Goal: Task Accomplishment & Management: Manage account settings

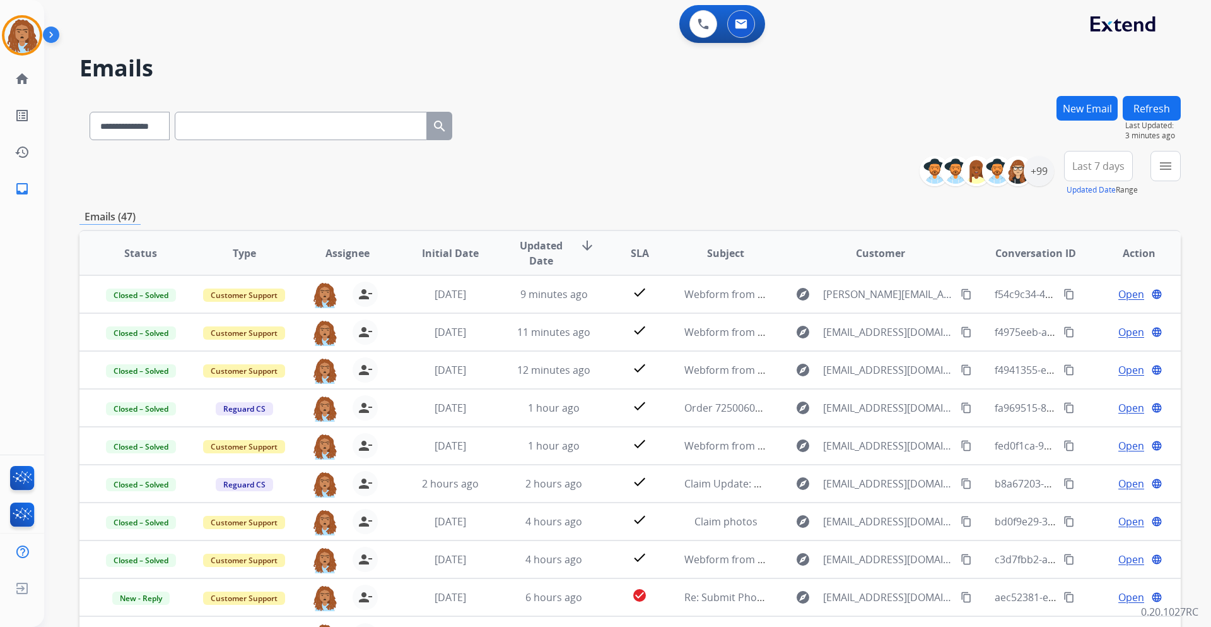
select select "**********"
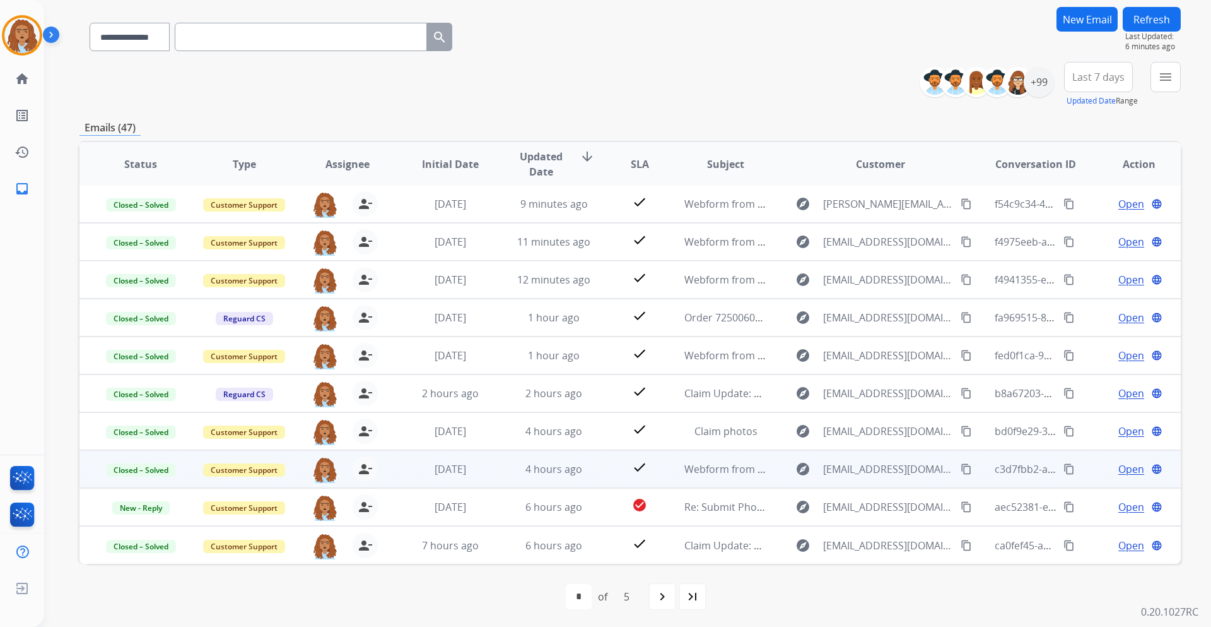
scroll to position [91, 0]
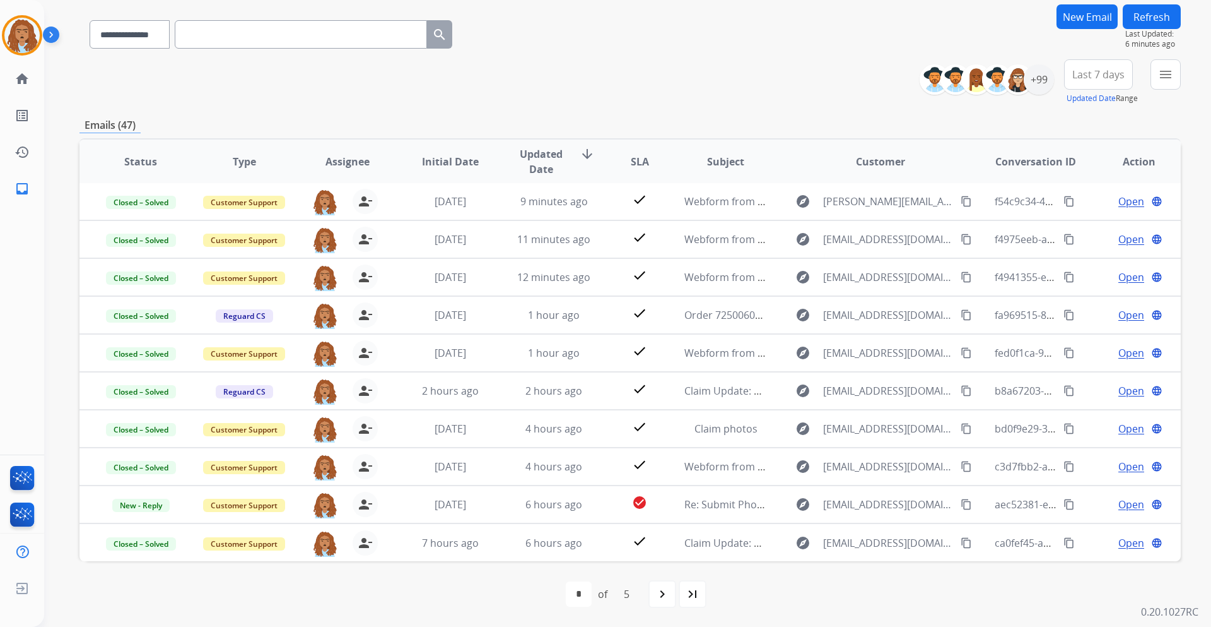
click at [659, 598] on mat-icon "navigate_next" at bounding box center [662, 593] width 15 height 15
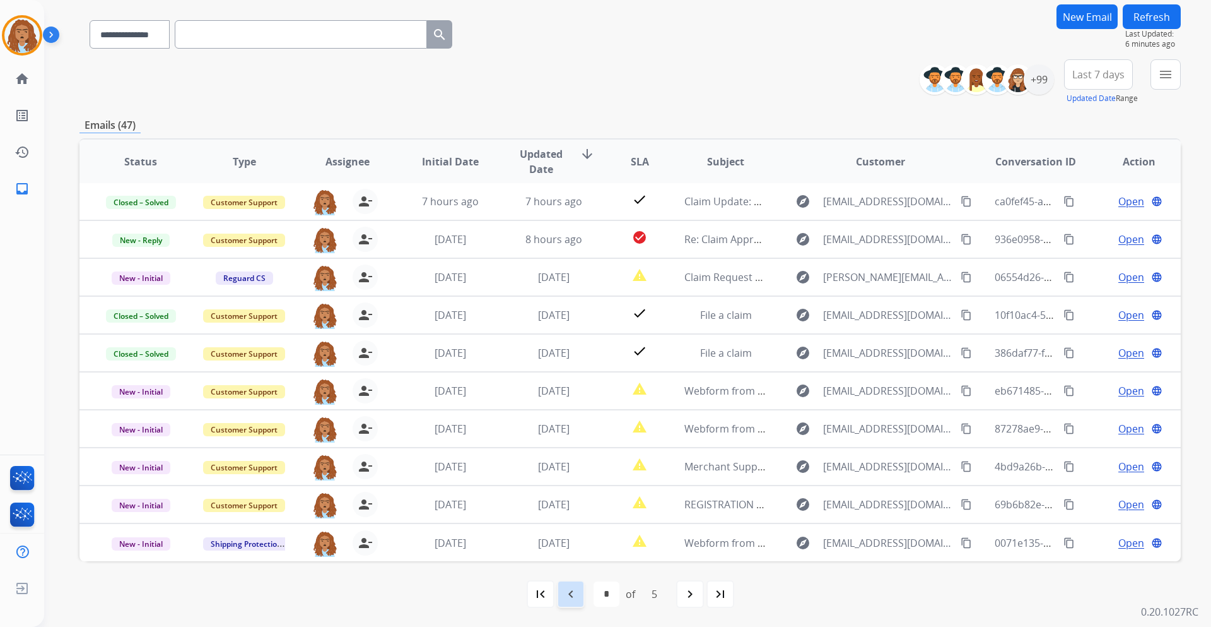
click at [582, 603] on div "navigate_before" at bounding box center [571, 594] width 28 height 28
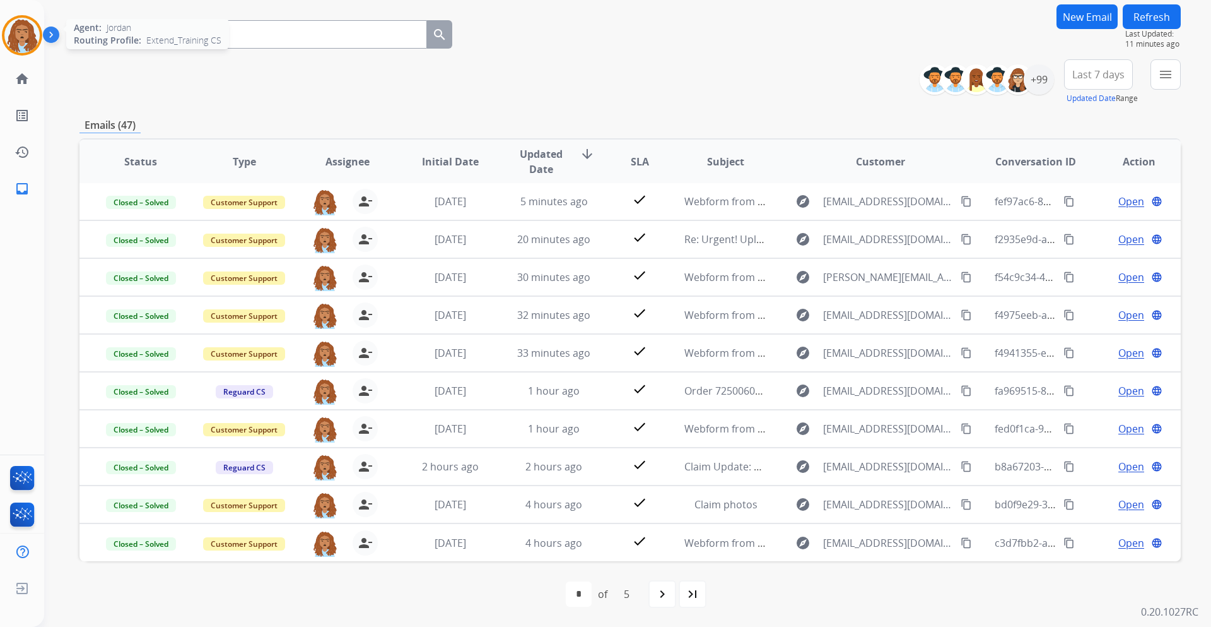
click at [21, 44] on img at bounding box center [21, 35] width 35 height 35
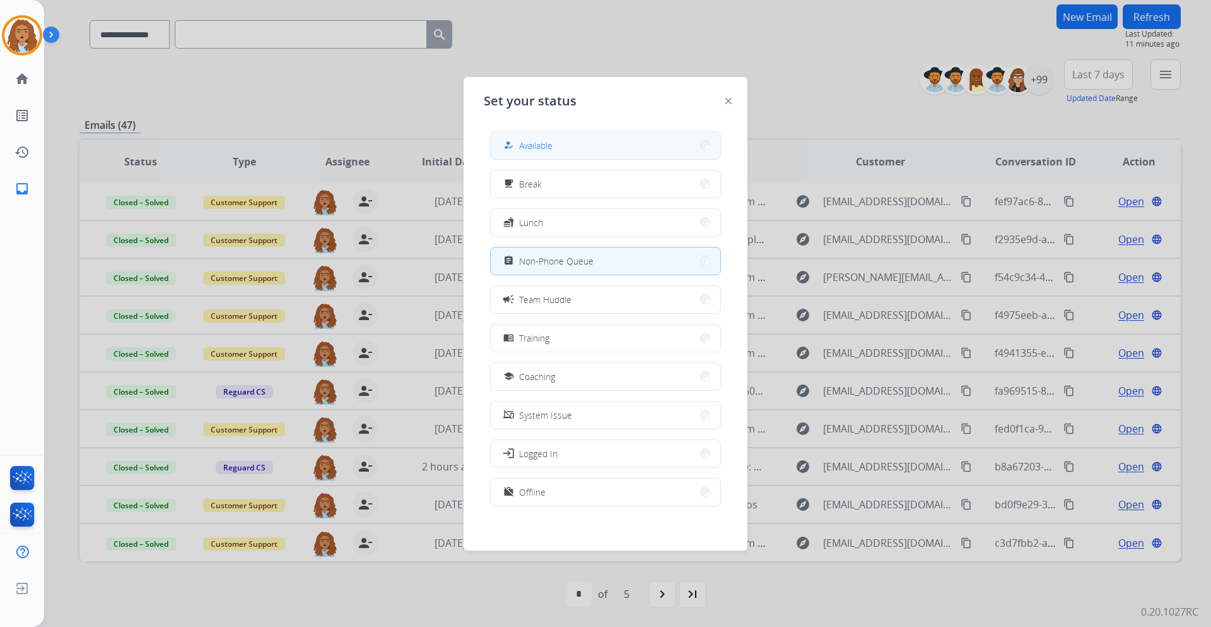
click at [523, 141] on span "Available" at bounding box center [535, 145] width 33 height 13
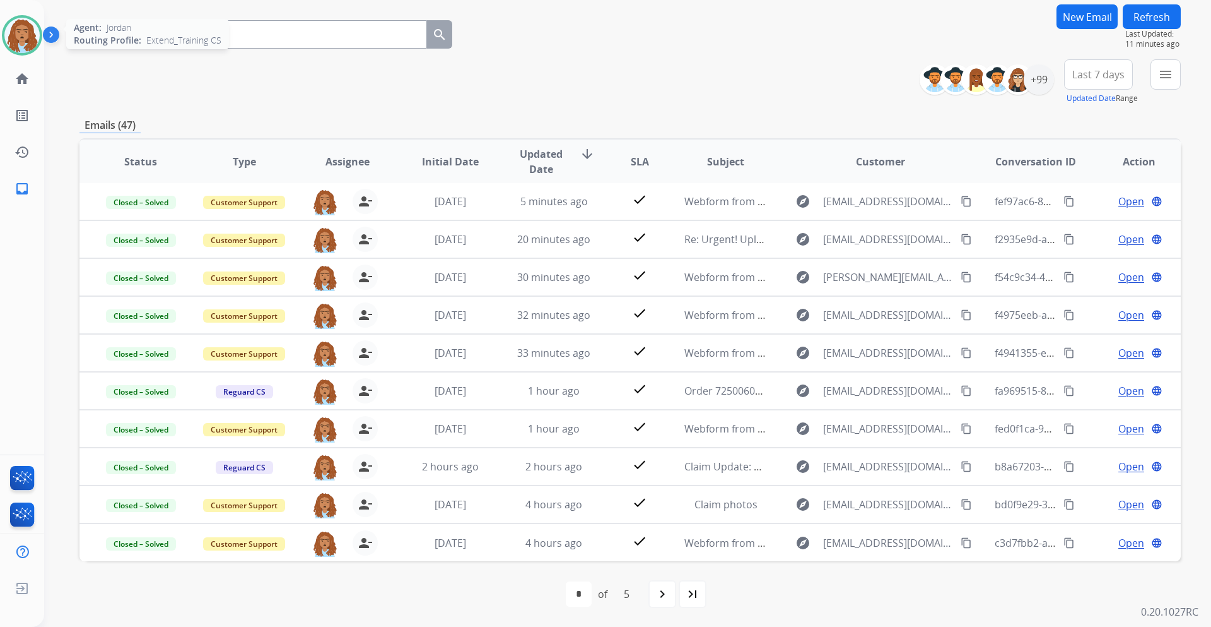
click at [15, 33] on img at bounding box center [21, 35] width 35 height 35
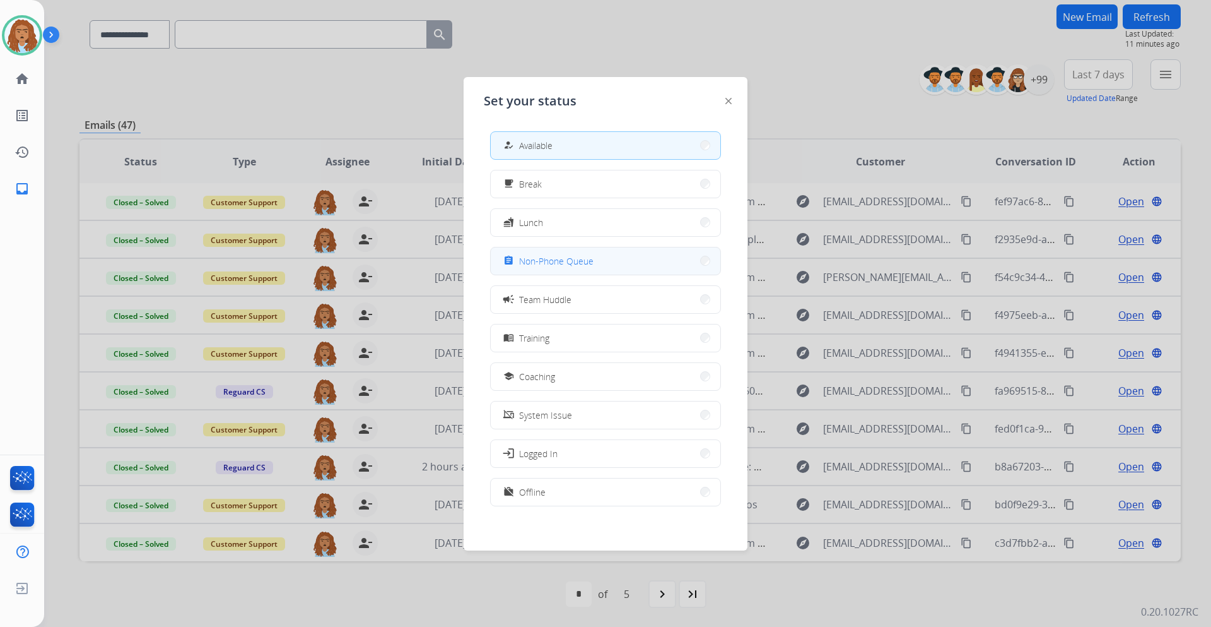
click at [563, 254] on span "Non-Phone Queue" at bounding box center [556, 260] width 74 height 13
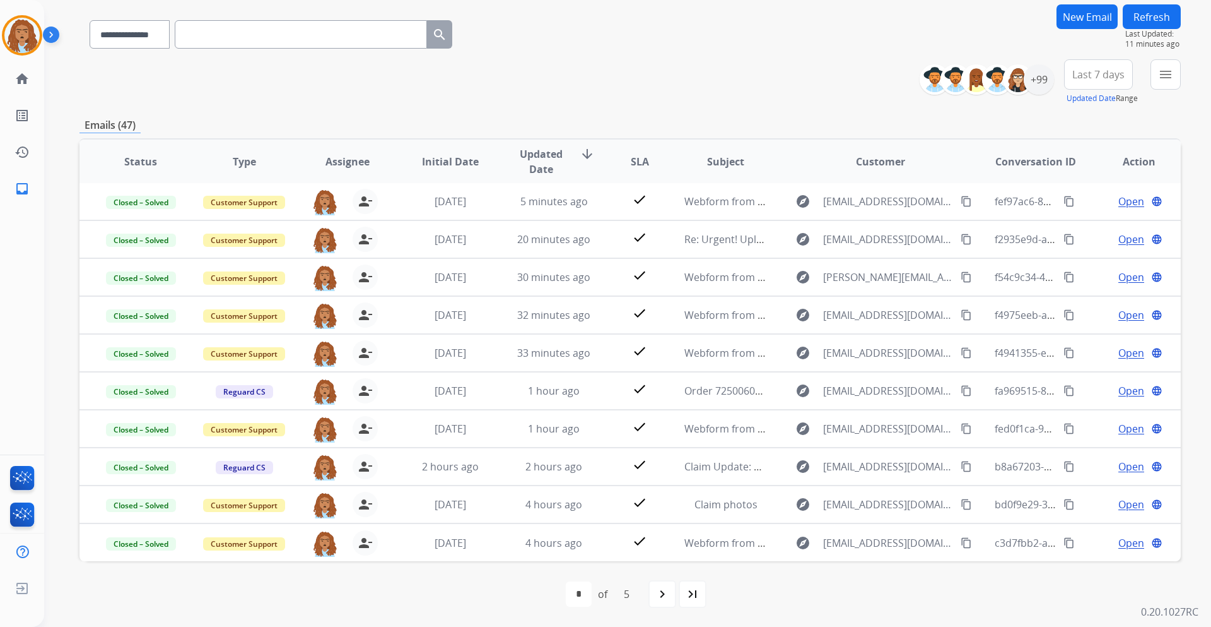
click at [326, 103] on div "**********" at bounding box center [630, 81] width 1102 height 45
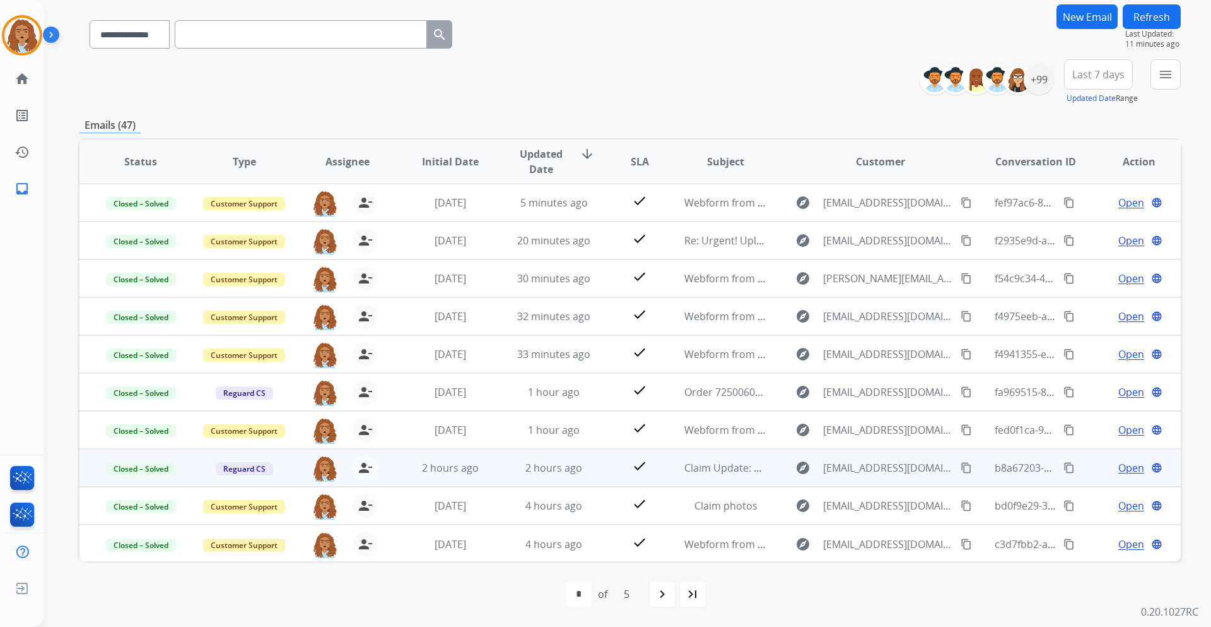
scroll to position [1, 0]
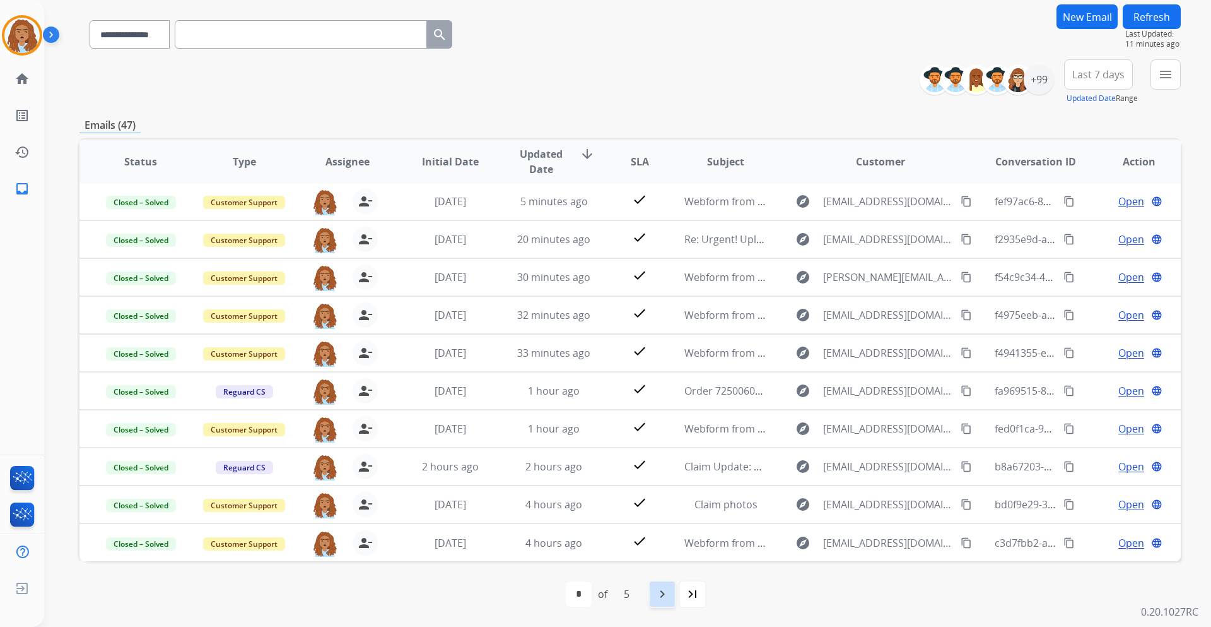
click at [654, 589] on div "navigate_next" at bounding box center [663, 594] width 28 height 28
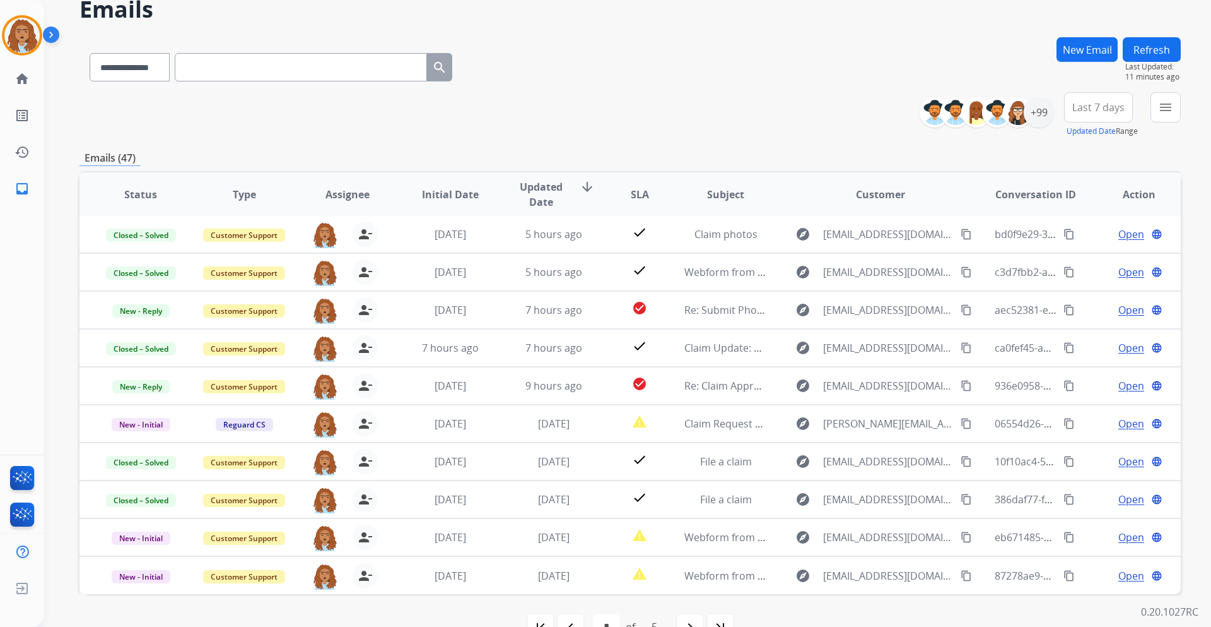
scroll to position [91, 0]
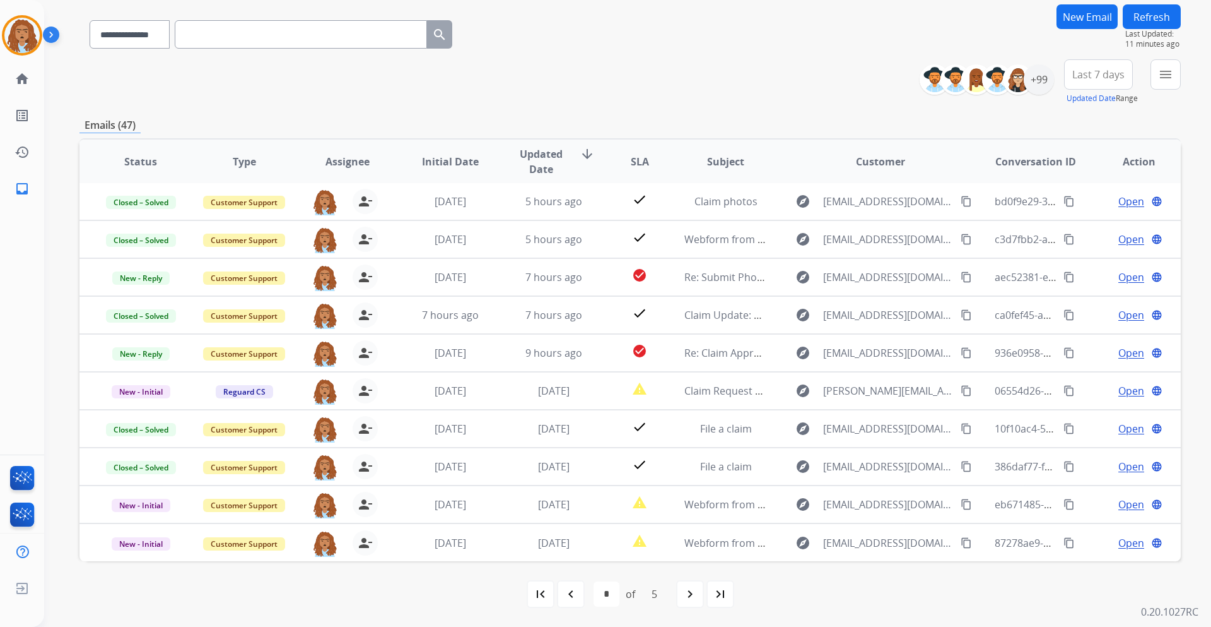
click at [543, 606] on div "first_page" at bounding box center [541, 594] width 28 height 28
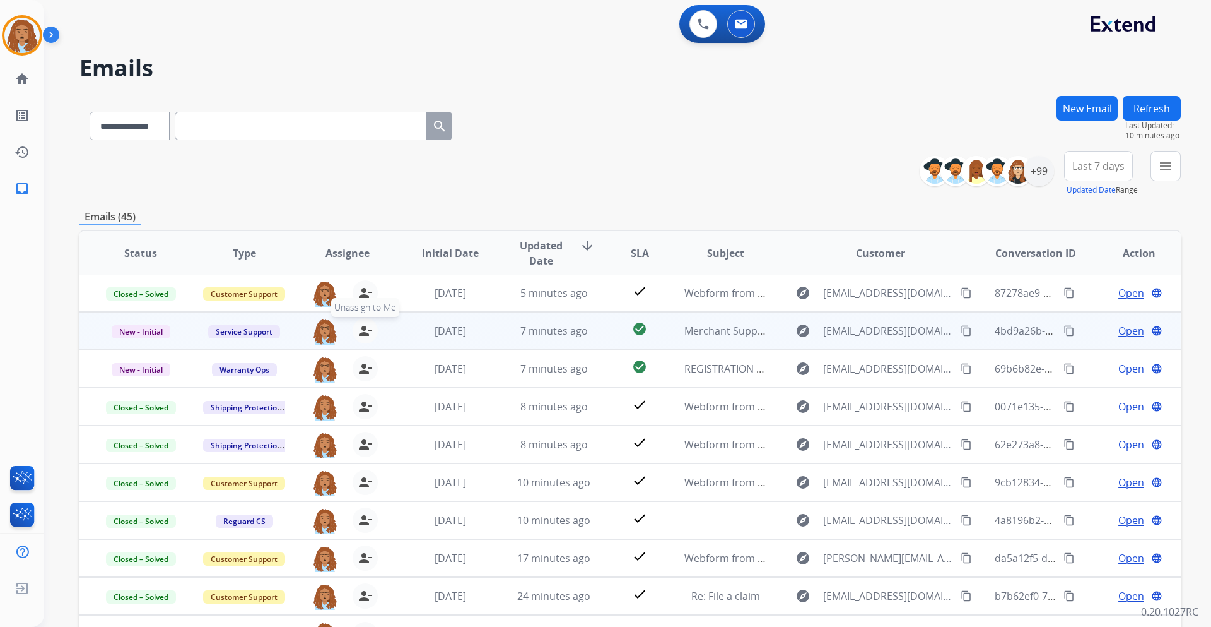
click at [360, 333] on mat-icon "person_remove" at bounding box center [365, 330] width 15 height 15
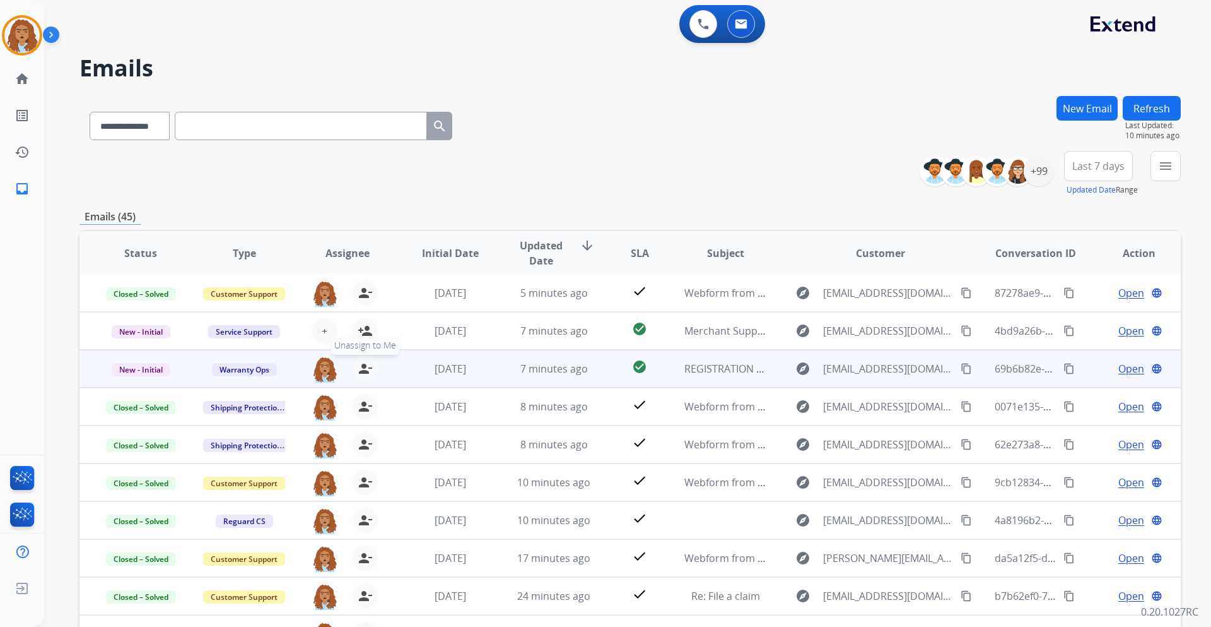
click at [363, 367] on mat-icon "person_remove" at bounding box center [365, 368] width 15 height 15
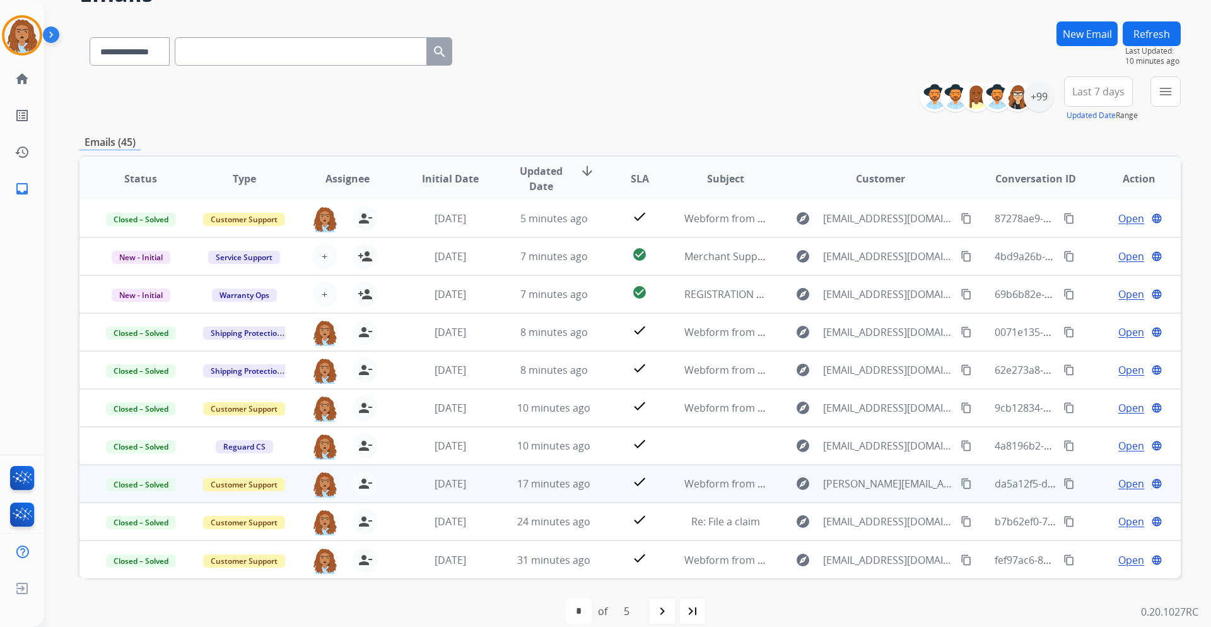
scroll to position [91, 0]
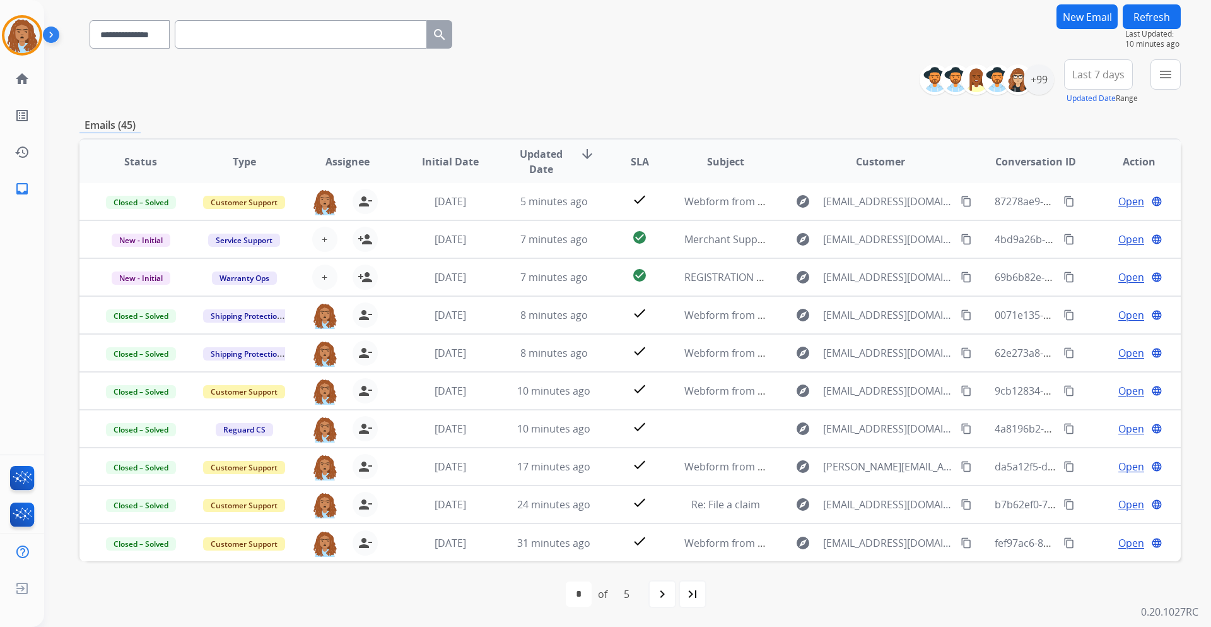
click at [1153, 26] on button "Refresh" at bounding box center [1152, 16] width 58 height 25
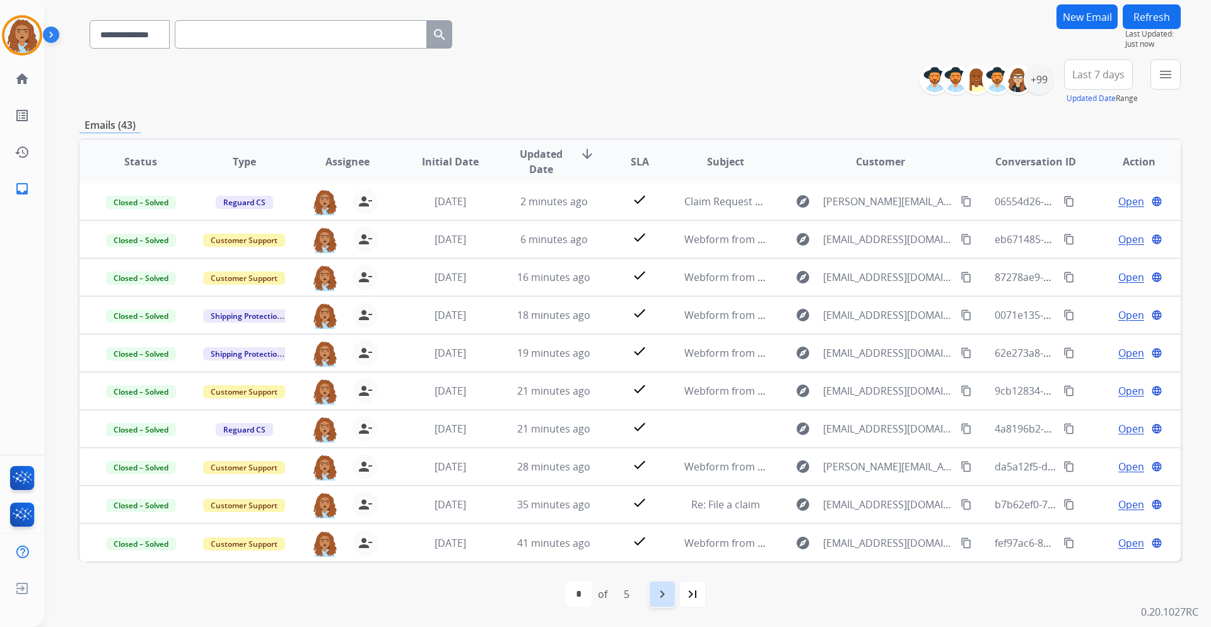
click at [675, 603] on div "navigate_next" at bounding box center [663, 594] width 28 height 28
click at [684, 593] on mat-icon "navigate_next" at bounding box center [690, 593] width 15 height 15
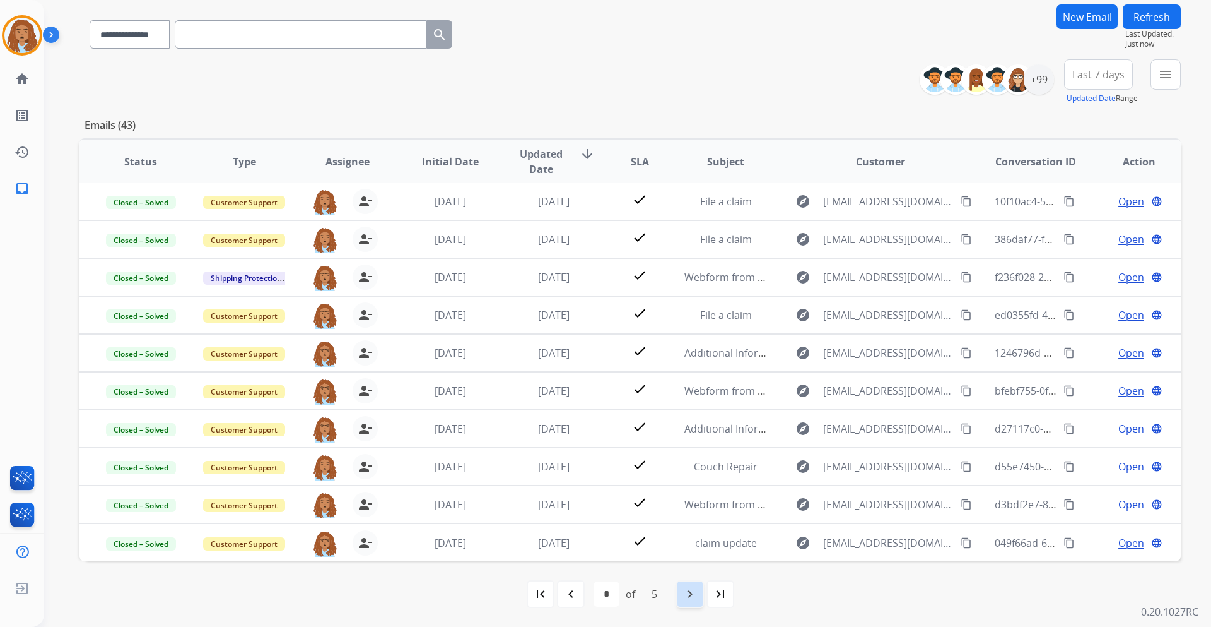
click at [692, 590] on mat-icon "navigate_next" at bounding box center [690, 593] width 15 height 15
click at [542, 599] on mat-icon "first_page" at bounding box center [540, 593] width 15 height 15
select select "*"
